Goal: Information Seeking & Learning: Check status

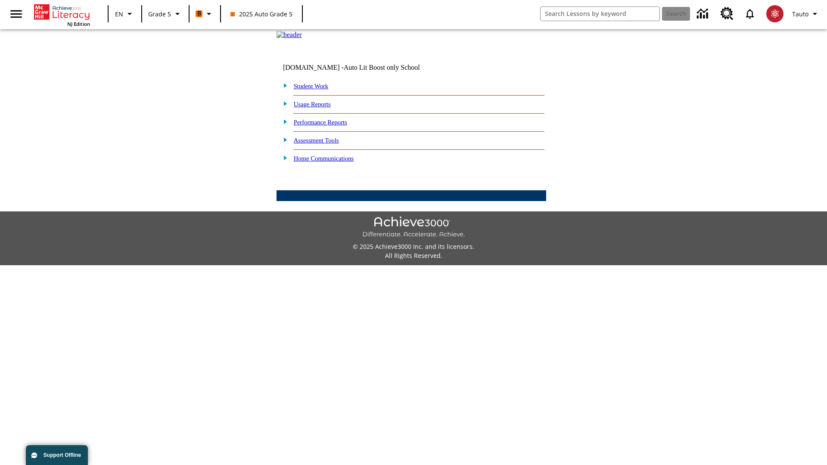
click at [329, 126] on link "Performance Reports" at bounding box center [320, 122] width 53 height 7
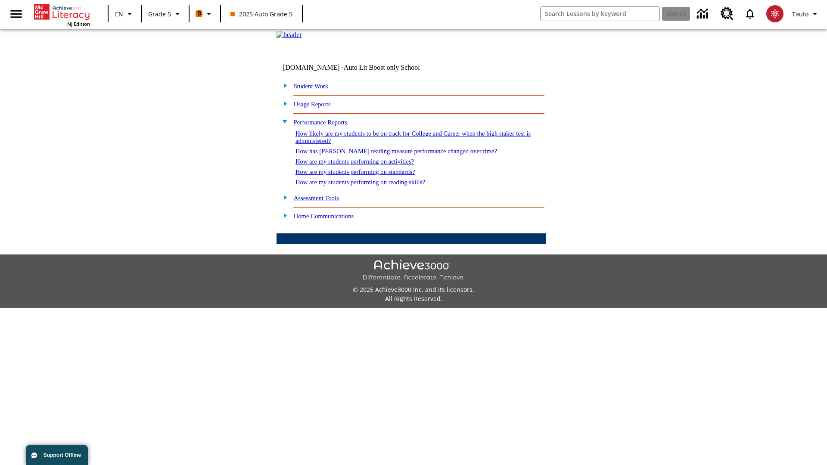
click at [391, 155] on link "How has [PERSON_NAME] reading measure performance changed over time?" at bounding box center [396, 151] width 202 height 7
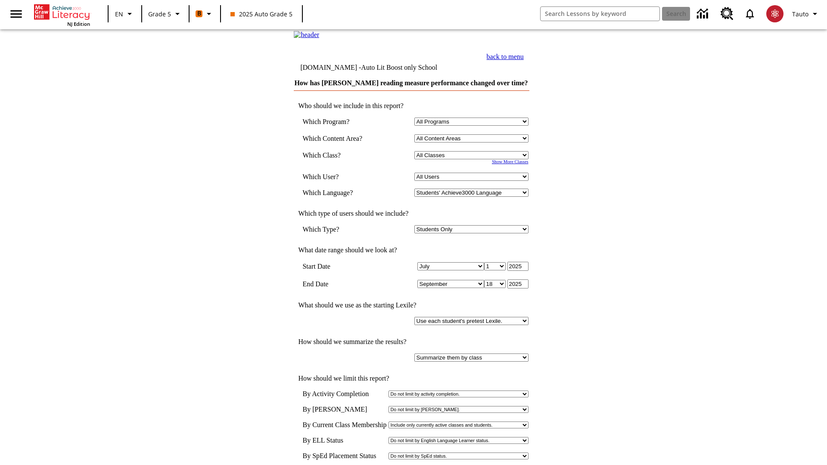
click at [472, 159] on select "Select a Class: All Classes 2025 Auto Grade 5 OL 2025 Auto Grade 6" at bounding box center [471, 155] width 114 height 8
select select "11133131"
